Goal: Task Accomplishment & Management: Use online tool/utility

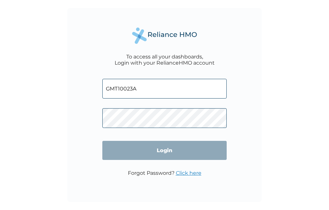
click at [163, 152] on input "Login" at bounding box center [164, 150] width 124 height 19
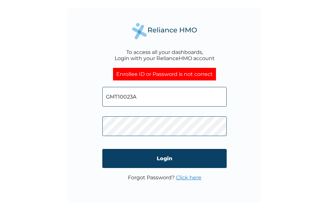
click at [52, 140] on div "To access all your dashboards, Login with your RelianceHMO account Enrollee ID …" at bounding box center [164, 105] width 329 height 210
click input "Login" at bounding box center [164, 158] width 124 height 19
click at [117, 97] on input "GMT10023A" at bounding box center [164, 97] width 124 height 20
type input "GMT/10023/A"
click input "Login" at bounding box center [164, 158] width 124 height 19
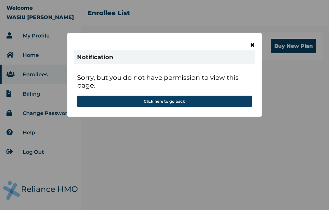
click at [251, 45] on span "×" at bounding box center [253, 44] width 6 height 11
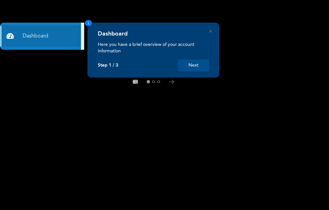
click at [197, 66] on button "Next" at bounding box center [193, 66] width 31 height 12
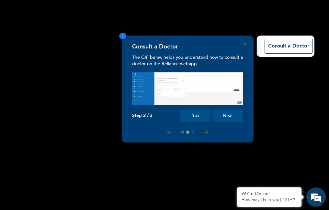
click at [228, 116] on button "Next" at bounding box center [227, 116] width 31 height 12
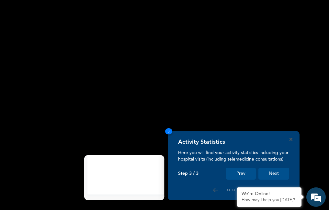
scroll to position [78, 0]
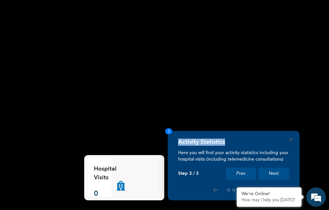
drag, startPoint x: 258, startPoint y: 144, endPoint x: 238, endPoint y: 51, distance: 94.7
click at [238, 210] on div "Activity Statistics Here you will find your activity statistics including your …" at bounding box center [164, 210] width 329 height 0
click at [275, 176] on button "Next" at bounding box center [273, 174] width 31 height 12
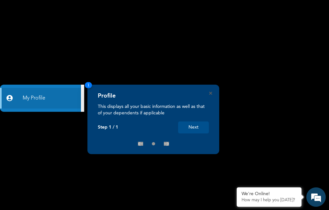
click at [198, 129] on button "Next" at bounding box center [193, 128] width 31 height 12
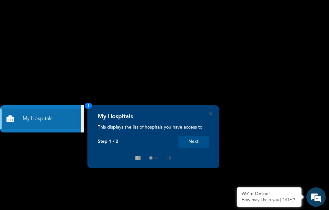
click at [187, 142] on button "Next" at bounding box center [193, 142] width 31 height 12
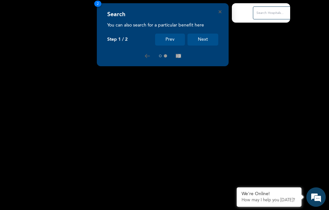
click at [205, 42] on button "Next" at bounding box center [202, 40] width 31 height 12
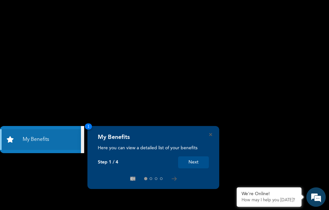
click at [194, 162] on button "Next" at bounding box center [193, 163] width 31 height 12
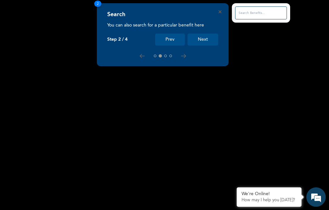
click at [210, 40] on button "Next" at bounding box center [202, 40] width 31 height 12
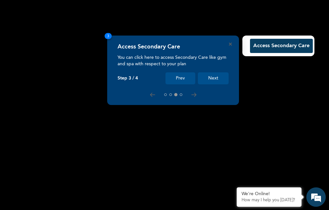
click at [215, 79] on button "Next" at bounding box center [213, 79] width 31 height 12
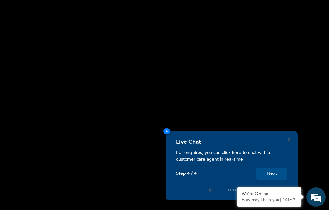
click at [277, 177] on button "Next" at bounding box center [271, 174] width 31 height 12
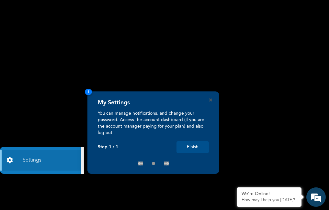
click at [202, 149] on button "Finish" at bounding box center [192, 147] width 32 height 12
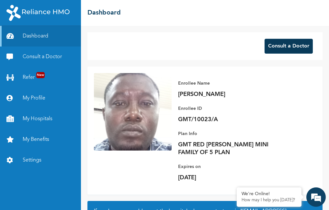
click at [281, 44] on button "Consult a Doctor" at bounding box center [288, 46] width 48 height 15
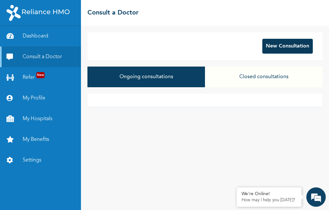
click at [295, 48] on button "New Consultation" at bounding box center [287, 46] width 50 height 15
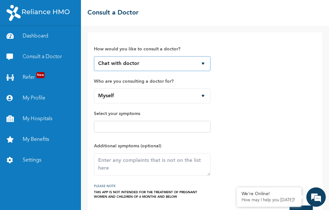
click at [204, 63] on select "Chat with doctor Phone Call" at bounding box center [152, 63] width 117 height 15
click at [94, 56] on select "Chat with doctor Phone Call" at bounding box center [152, 63] width 117 height 15
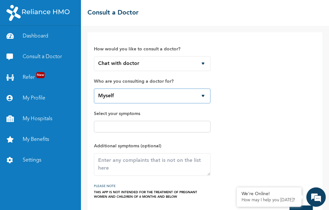
click at [203, 96] on select "Myself ABDULBAAQEE SALAMI SALAMI [PERSON_NAME] [PERSON_NAME]" at bounding box center [152, 96] width 117 height 15
click at [117, 127] on input "text" at bounding box center [152, 127] width 113 height 8
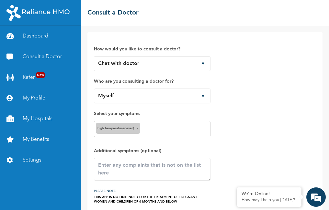
click at [205, 131] on input "text" at bounding box center [175, 130] width 67 height 8
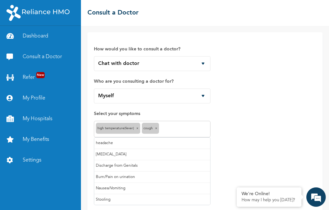
click at [206, 132] on input "text" at bounding box center [185, 130] width 48 height 8
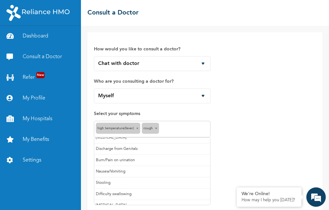
scroll to position [32, 0]
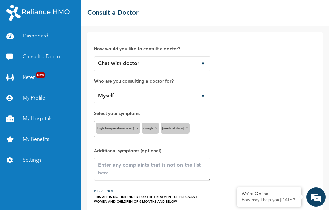
click at [199, 130] on input "text" at bounding box center [199, 130] width 17 height 8
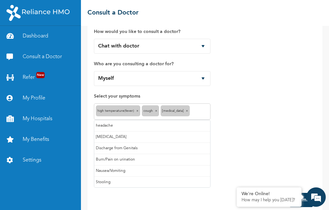
scroll to position [0, 0]
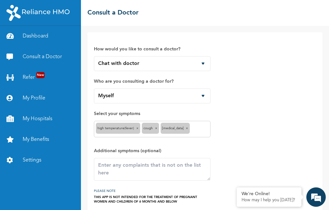
click at [268, 123] on div "How would you like to consult a doctor? Chat with doctor Phone Call Who are you…" at bounding box center [205, 121] width 222 height 165
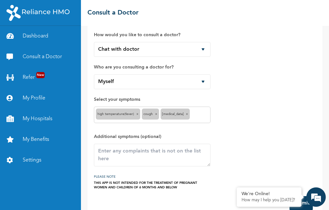
scroll to position [28, 0]
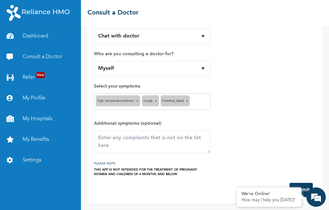
click at [280, 152] on div "How would you like to consult a doctor? Chat with doctor Phone Call Who are you…" at bounding box center [205, 93] width 222 height 165
click at [304, 190] on button "Submit" at bounding box center [300, 190] width 23 height 14
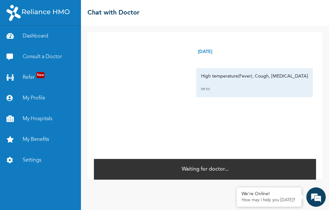
click at [174, 118] on div "[DATE] High temperature(Fever), Cough, [MEDICAL_DATA] 09:53 *" at bounding box center [205, 95] width 222 height 126
